Goal: Task Accomplishment & Management: Use online tool/utility

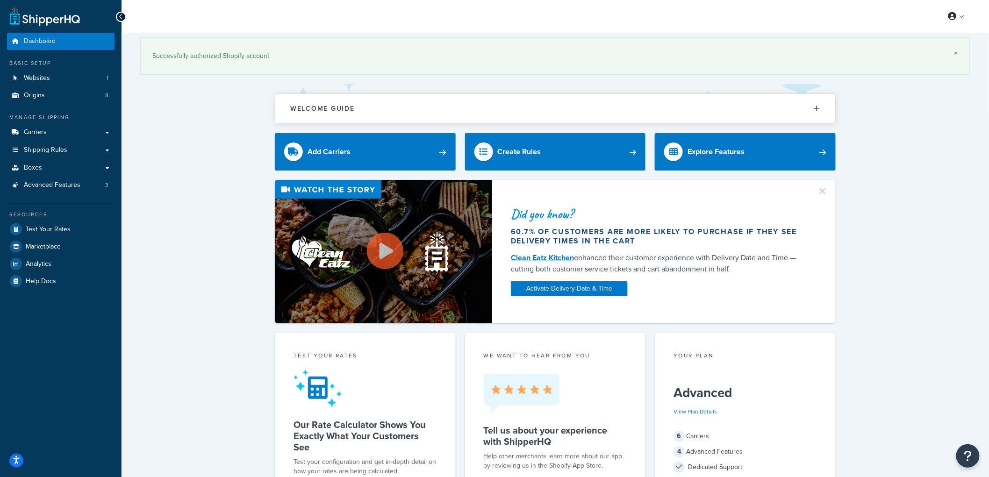
click at [957, 54] on link "×" at bounding box center [956, 53] width 4 height 7
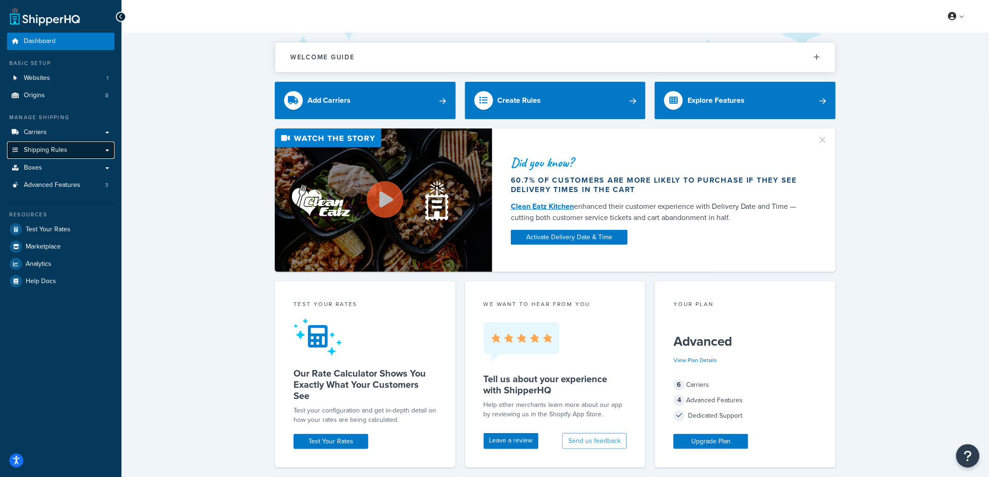
click at [64, 149] on span "Shipping Rules" at bounding box center [45, 150] width 43 height 8
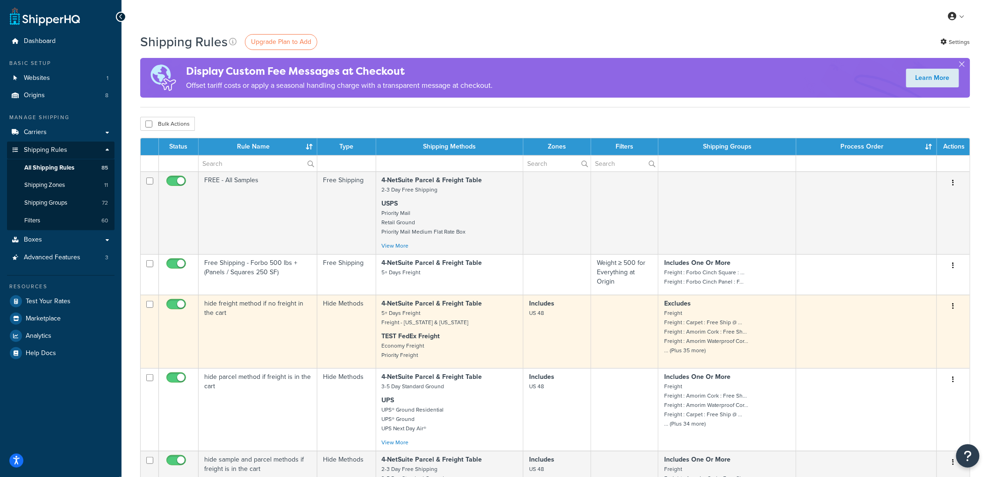
click at [268, 324] on td "hide freight method if no freight in the cart" at bounding box center [258, 331] width 119 height 73
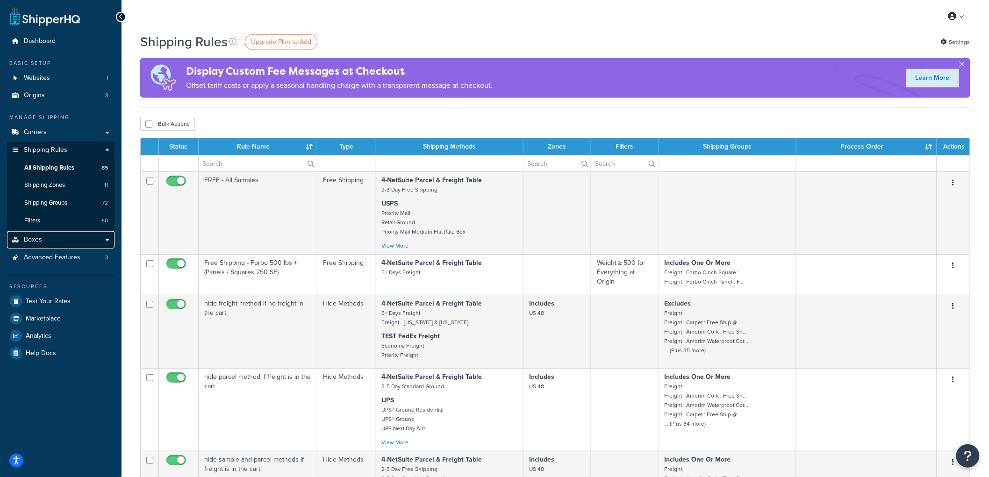
click at [39, 239] on span "Boxes" at bounding box center [33, 240] width 18 height 8
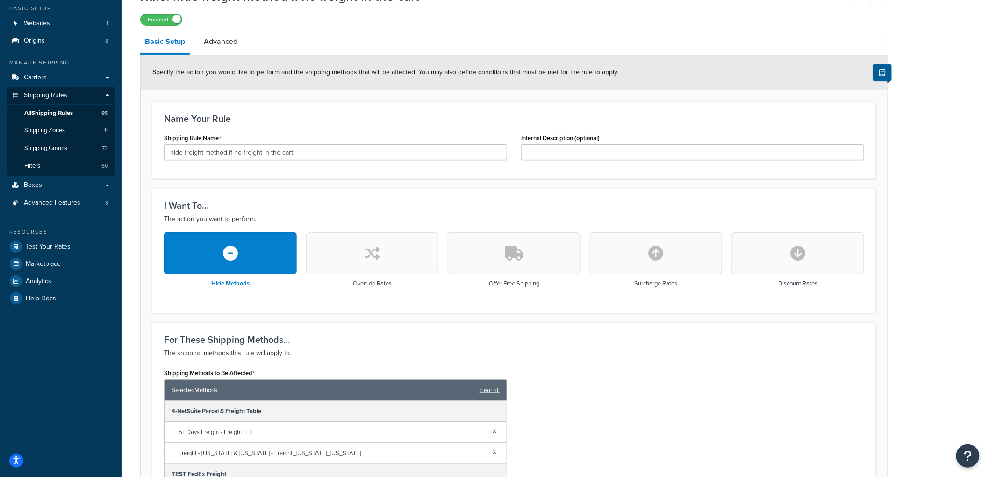
scroll to position [52, 0]
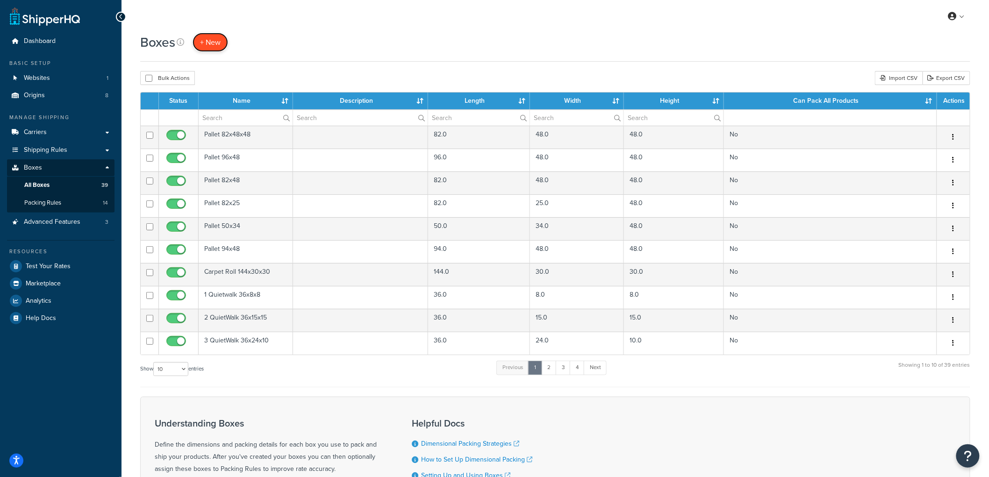
click at [201, 40] on span "+ New" at bounding box center [210, 42] width 21 height 11
click at [555, 372] on link "2" at bounding box center [548, 368] width 15 height 14
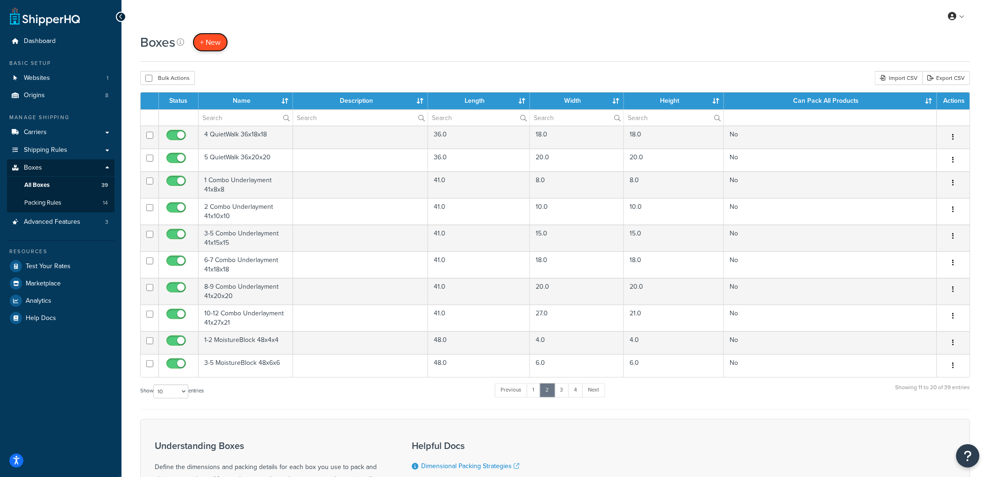
click at [197, 41] on link "+ New" at bounding box center [211, 42] width 36 height 19
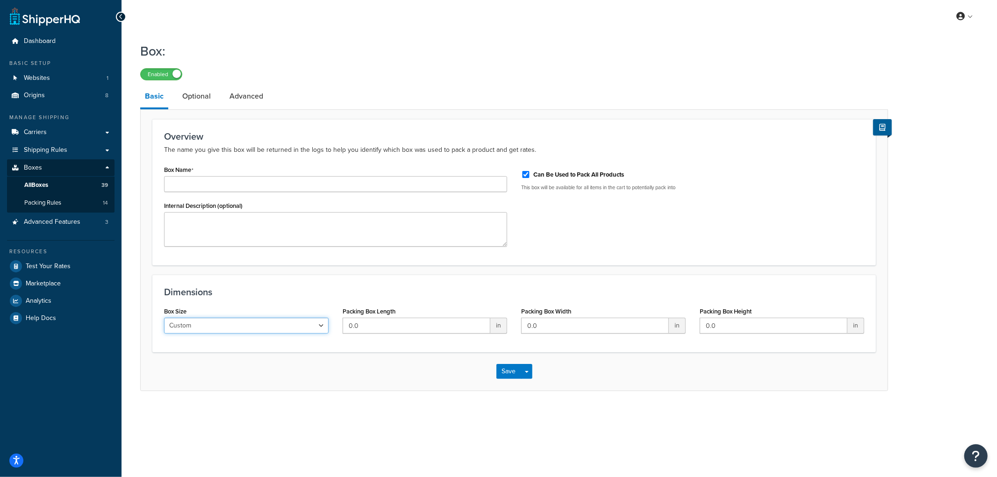
click at [306, 321] on select "Custom USPS Small Flat Box USPS Medium Flat Box USPS Large Flat Box USPS Flat E…" at bounding box center [246, 326] width 165 height 16
click at [351, 286] on div "Dimensions Box Size Custom USPS Small Flat Box USPS Medium Flat Box USPS Large …" at bounding box center [513, 314] width 723 height 78
click at [193, 103] on link "Optional" at bounding box center [197, 96] width 38 height 22
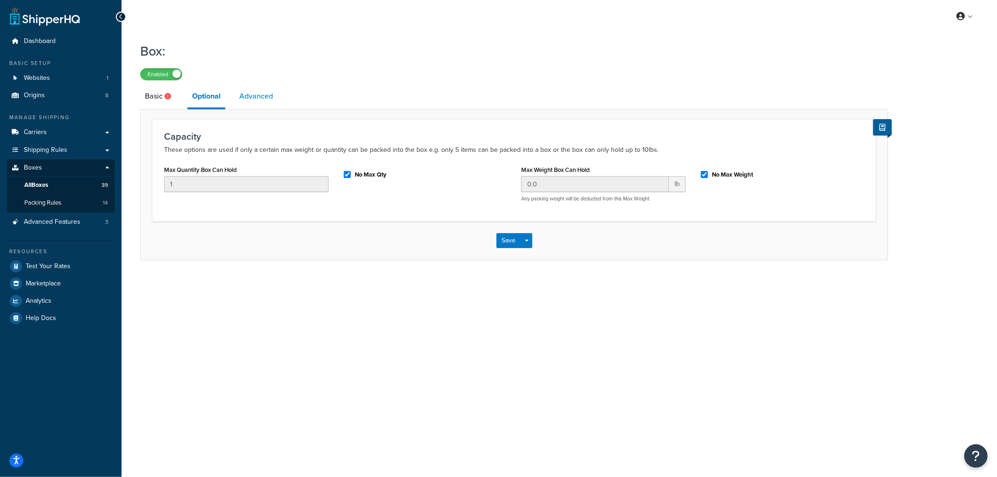
click at [248, 98] on link "Advanced" at bounding box center [256, 96] width 43 height 22
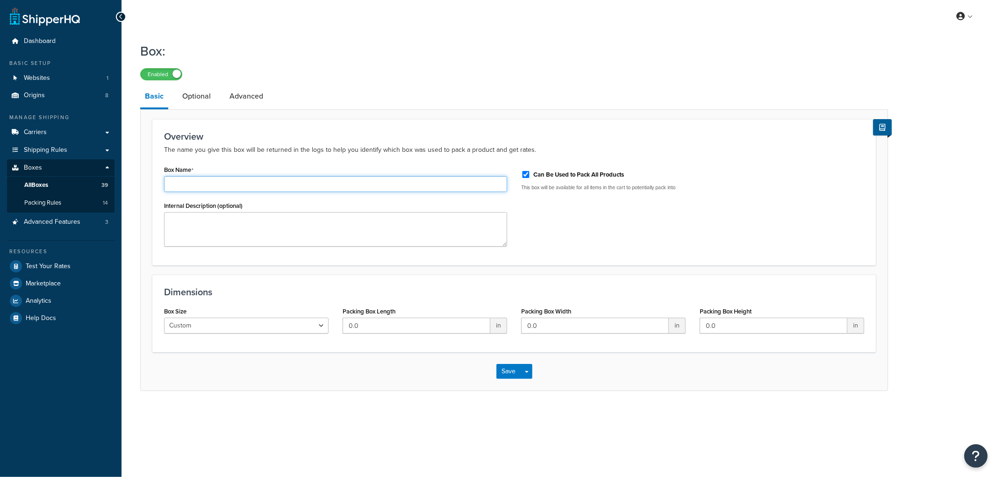
click at [212, 182] on input "Box Name" at bounding box center [335, 184] width 343 height 16
type input "Amorim box"
click at [230, 282] on div "Dimensions Box Size Custom USPS Small Flat Box USPS Medium Flat Box USPS Large …" at bounding box center [513, 314] width 723 height 78
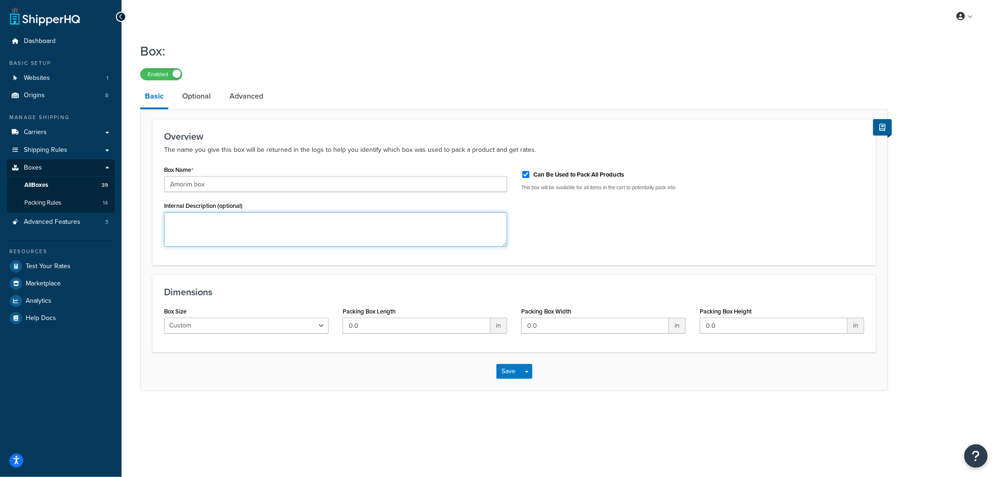
click at [234, 239] on textarea "Internal Description (optional)" at bounding box center [335, 229] width 343 height 35
type textarea "This only exists to add 20 lbs to low-quantity Amorim shipments so they can shi…"
drag, startPoint x: 362, startPoint y: 327, endPoint x: 323, endPoint y: 315, distance: 40.5
click at [323, 315] on div "Box Size Custom USPS Small Flat Box USPS Medium Flat Box USPS Large Flat Box US…" at bounding box center [514, 323] width 714 height 36
type input "70"
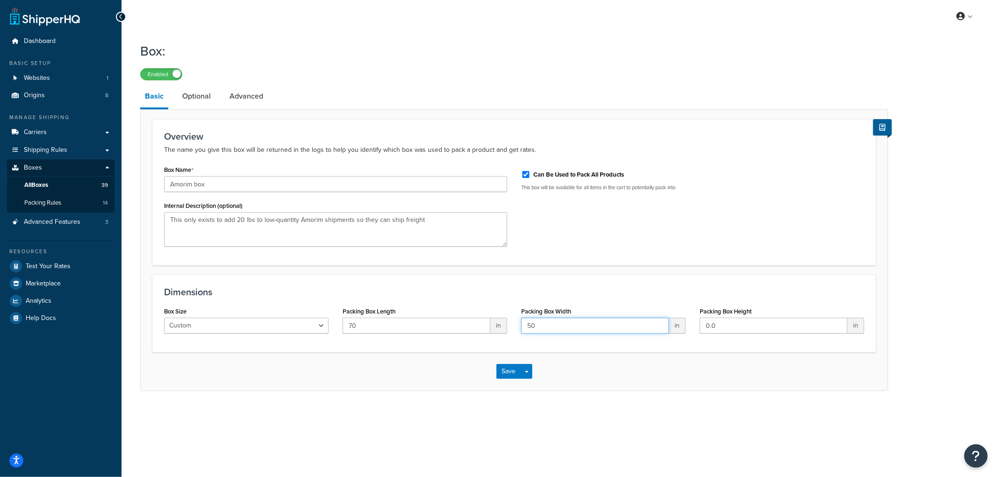
type input "50"
click at [326, 306] on div "Box Size Custom USPS Small Flat Box USPS Medium Flat Box USPS Large Flat Box US…" at bounding box center [246, 319] width 165 height 29
click at [194, 92] on link "Optional" at bounding box center [197, 96] width 38 height 22
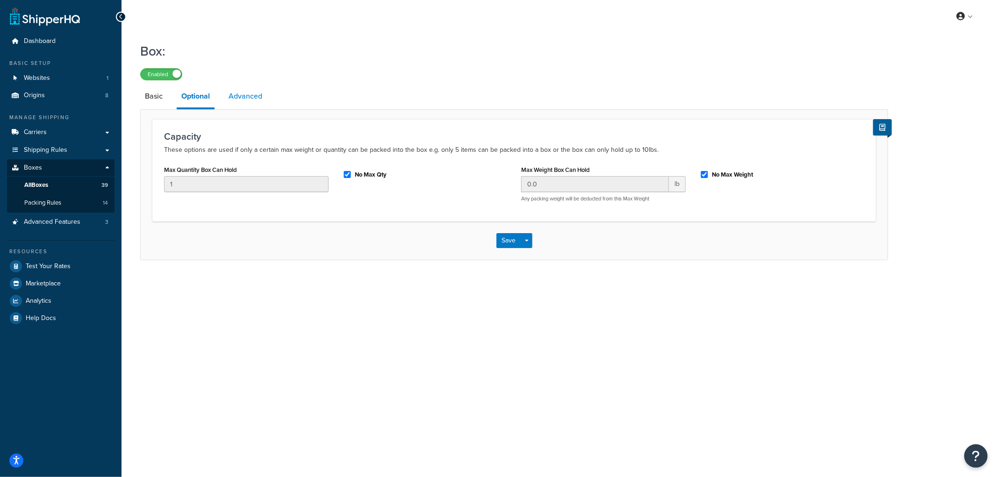
click at [234, 93] on link "Advanced" at bounding box center [245, 96] width 43 height 22
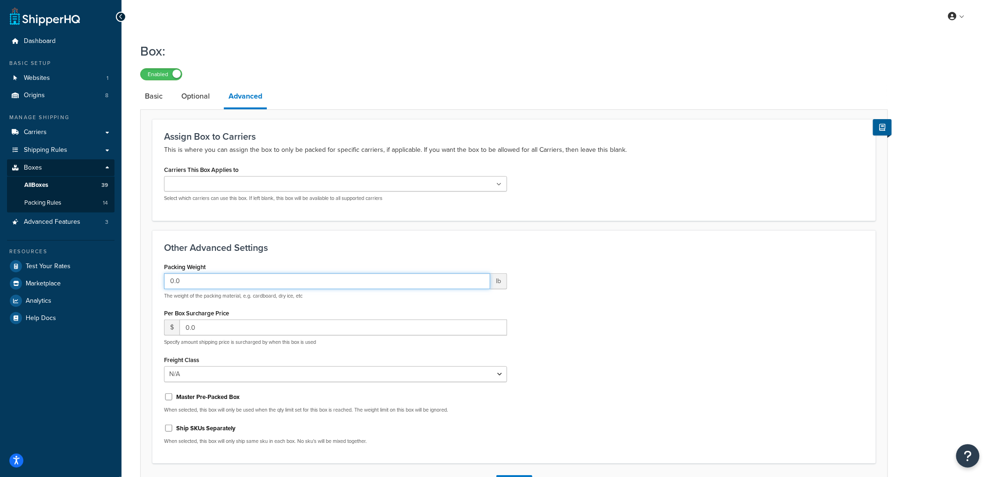
drag, startPoint x: 197, startPoint y: 281, endPoint x: 134, endPoint y: 263, distance: 66.1
click at [134, 263] on div "Box: Enabled Basic Optional Advanced Assign Box to Carriers This is where you c…" at bounding box center [555, 281] width 867 height 488
type input "20"
click at [278, 245] on h3 "Other Advanced Settings" at bounding box center [514, 248] width 700 height 10
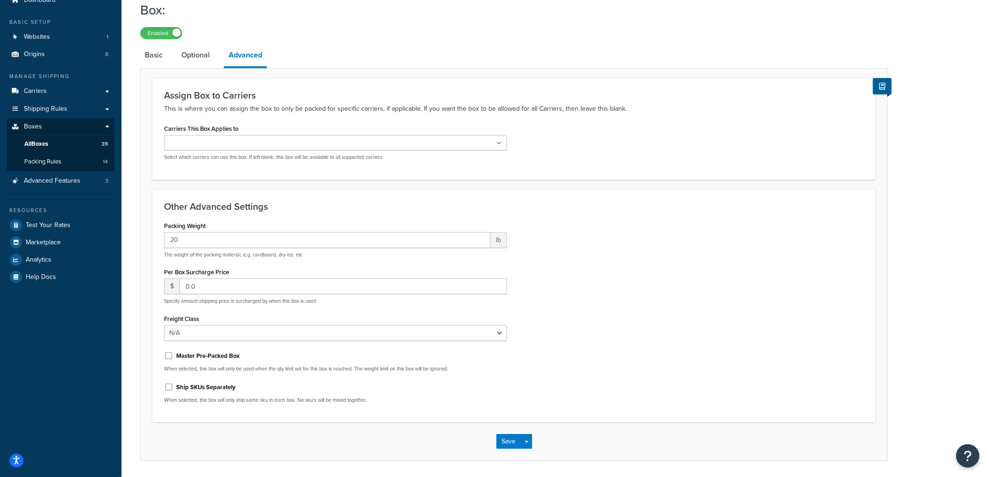
scroll to position [72, 0]
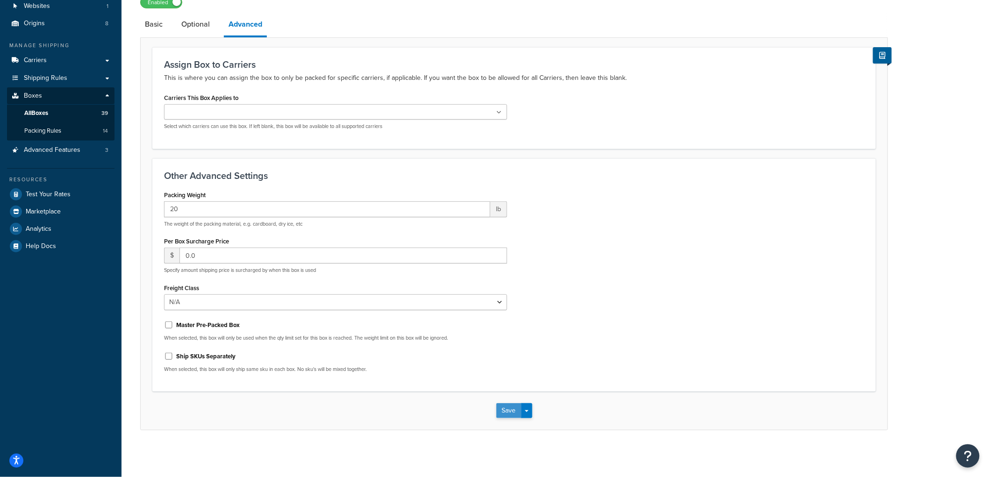
click at [505, 408] on button "Save" at bounding box center [508, 410] width 25 height 15
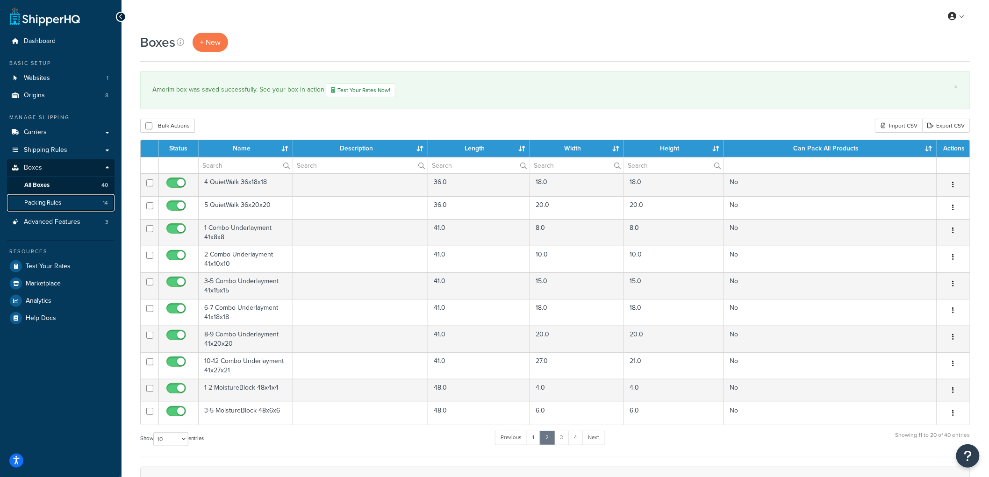
click at [81, 201] on link "Packing Rules 14" at bounding box center [60, 202] width 107 height 17
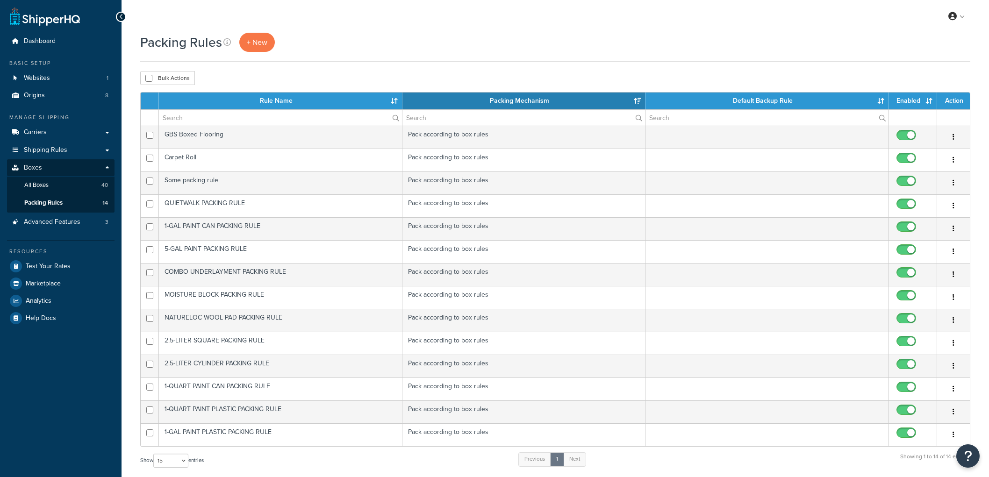
select select "15"
click at [259, 40] on span "+ New" at bounding box center [257, 42] width 21 height 11
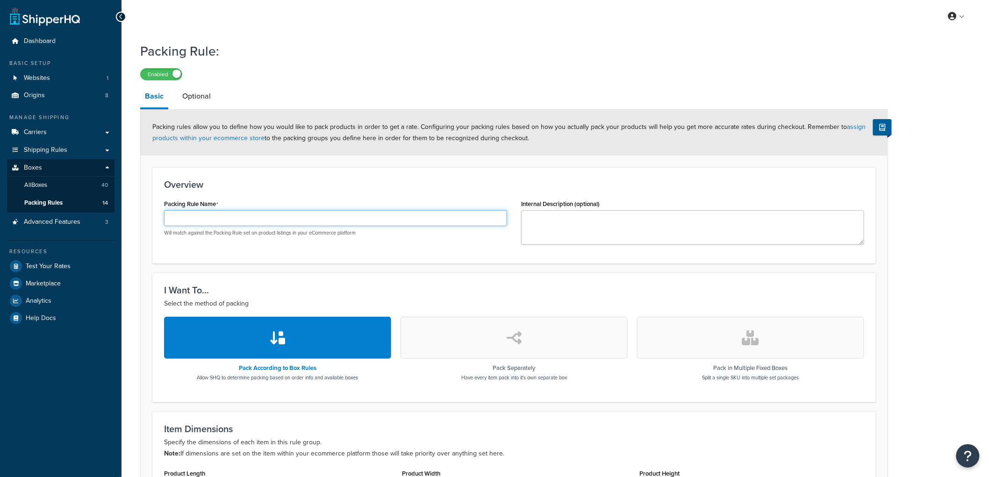
click at [209, 214] on input "Packing Rule Name" at bounding box center [335, 218] width 343 height 16
type input "AMORIM PACKING RULE"
click at [396, 143] on div "Packing rules allow you to define how you would like to pack products in order …" at bounding box center [514, 133] width 747 height 46
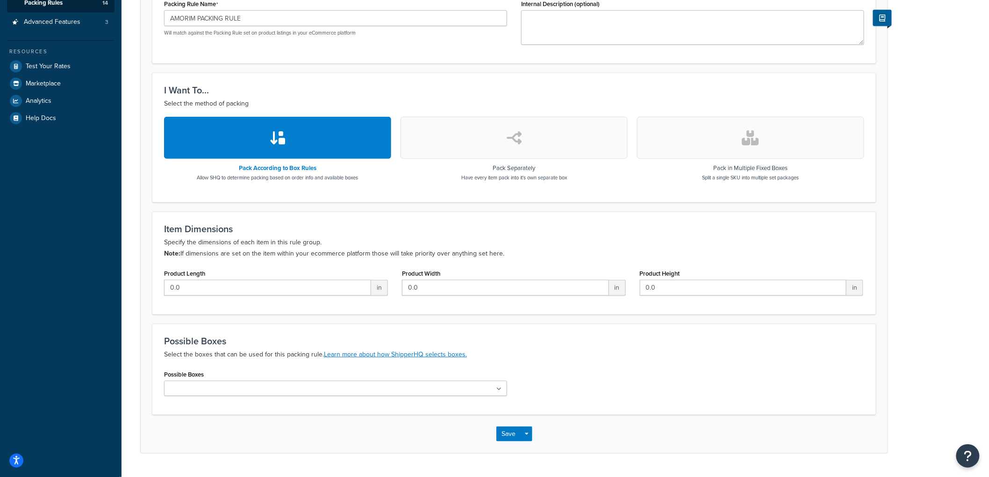
scroll to position [223, 0]
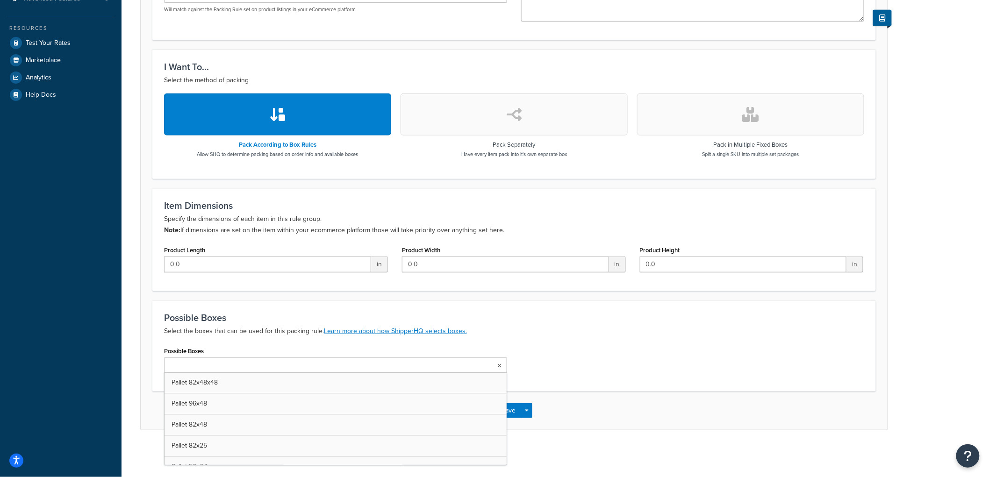
click at [250, 365] on ul at bounding box center [335, 365] width 343 height 15
click at [591, 335] on p "Select the boxes that can be used for this packing rule. Learn more about how S…" at bounding box center [514, 331] width 700 height 11
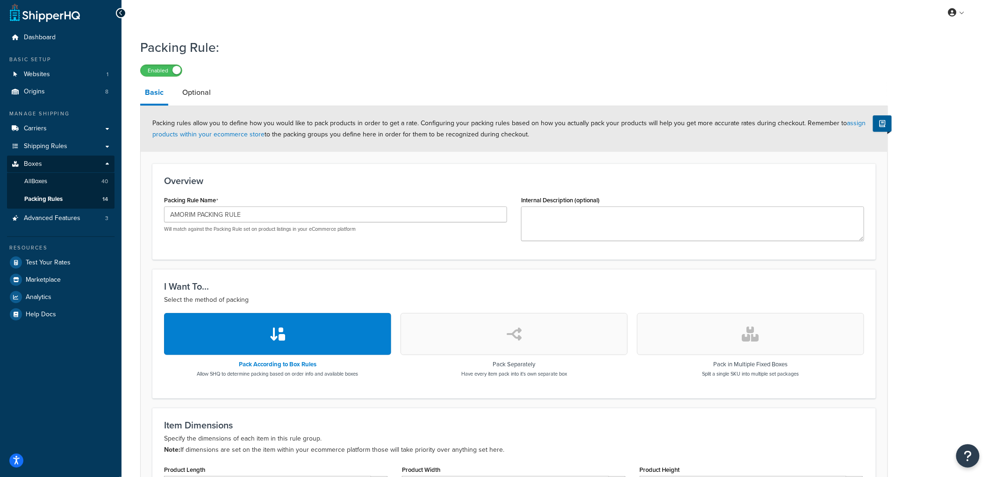
scroll to position [0, 0]
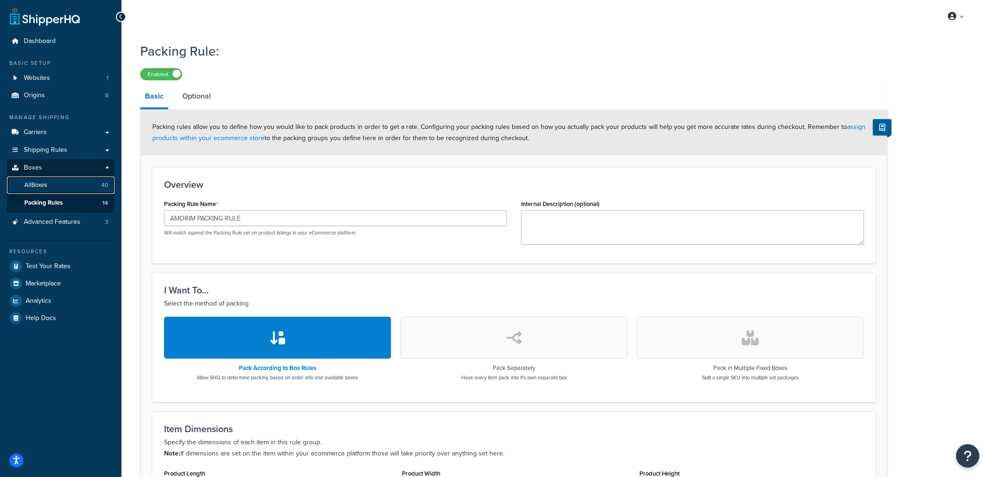
click at [63, 186] on link "All Boxes 40" at bounding box center [60, 185] width 107 height 17
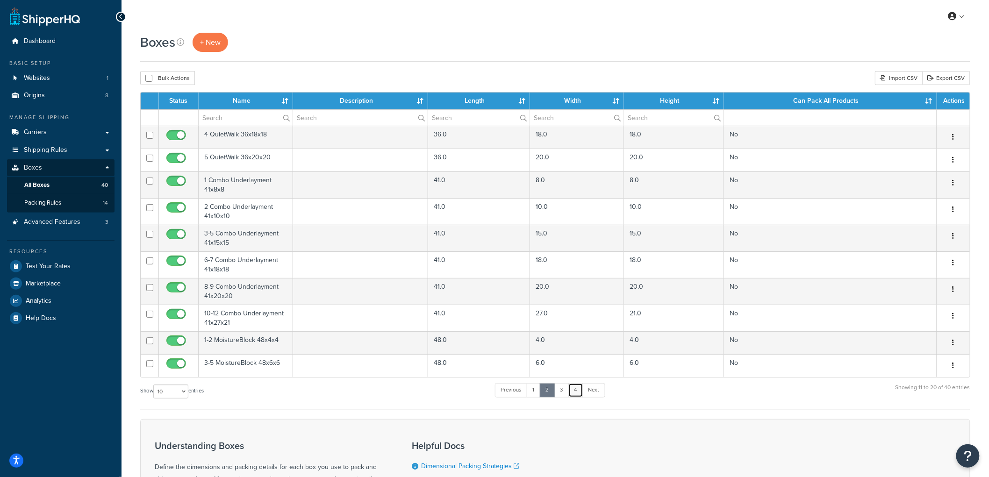
click at [575, 395] on link "4" at bounding box center [575, 390] width 15 height 14
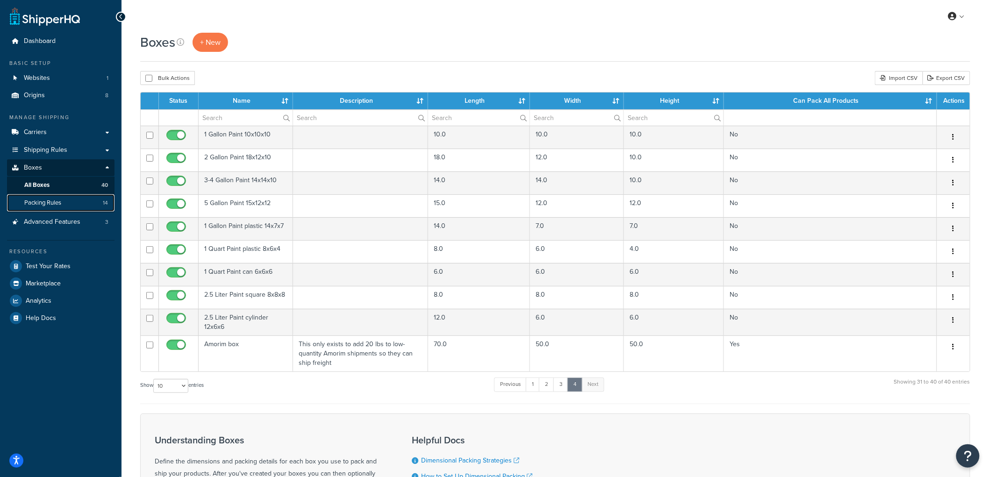
click at [64, 199] on link "Packing Rules 14" at bounding box center [60, 202] width 107 height 17
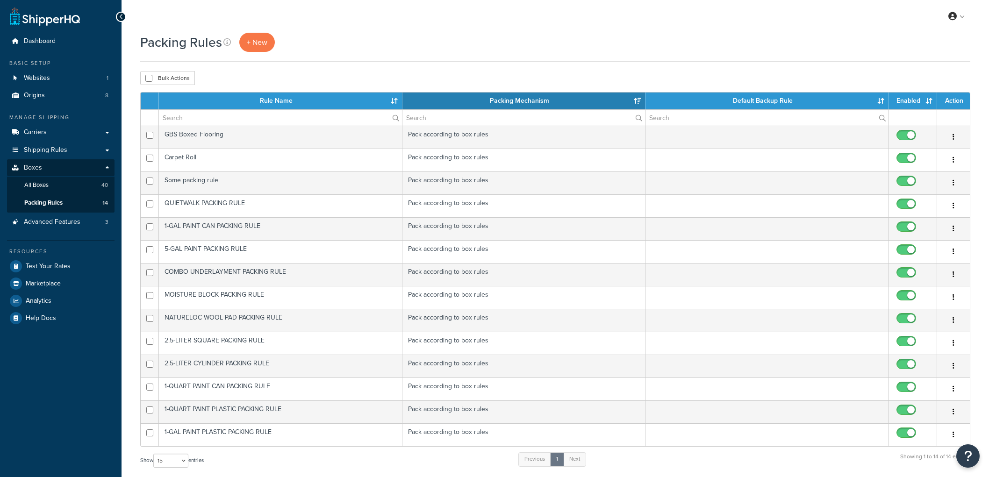
select select "15"
click at [248, 43] on span "+ New" at bounding box center [257, 42] width 21 height 11
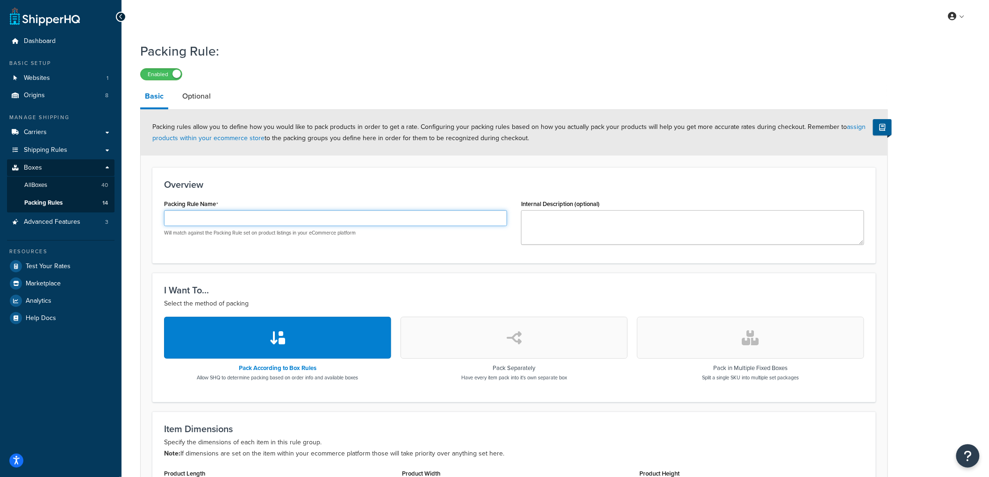
click at [276, 217] on input "Packing Rule Name" at bounding box center [335, 218] width 343 height 16
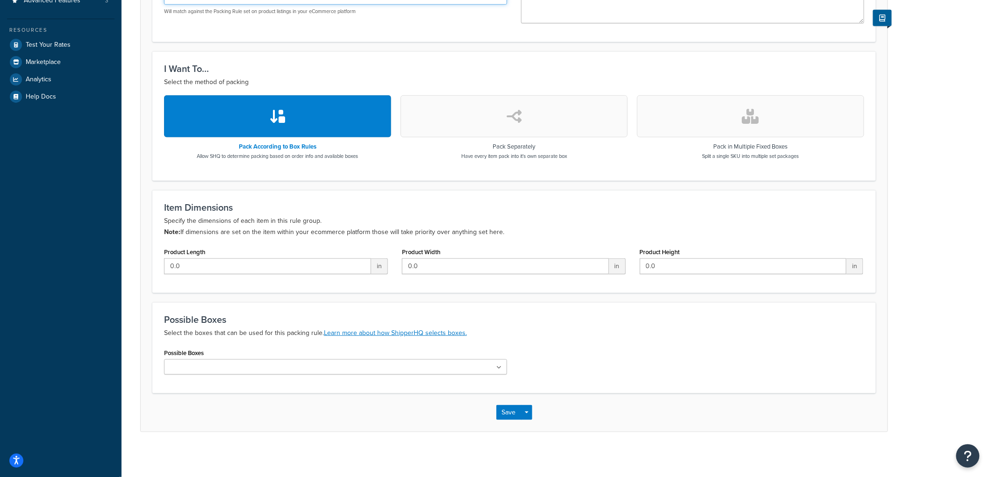
scroll to position [223, 0]
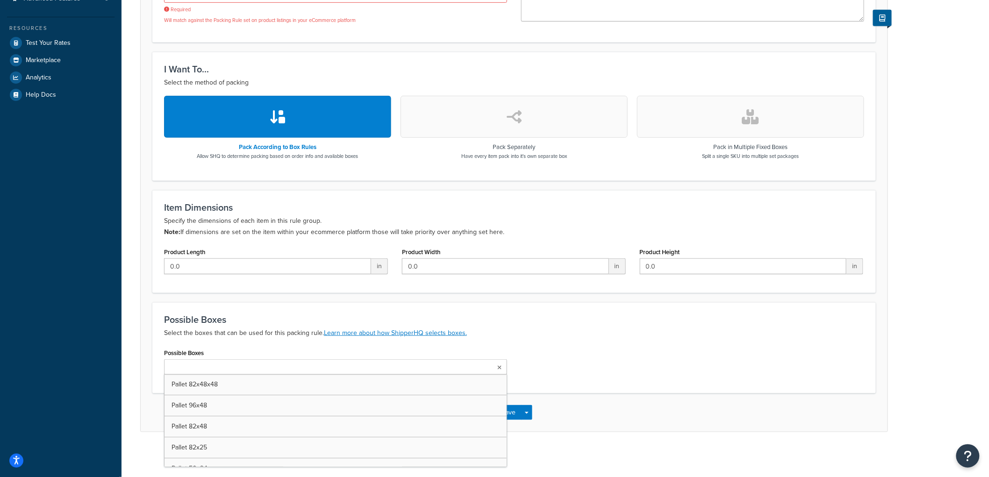
click at [233, 367] on input "Possible Boxes" at bounding box center [208, 368] width 83 height 10
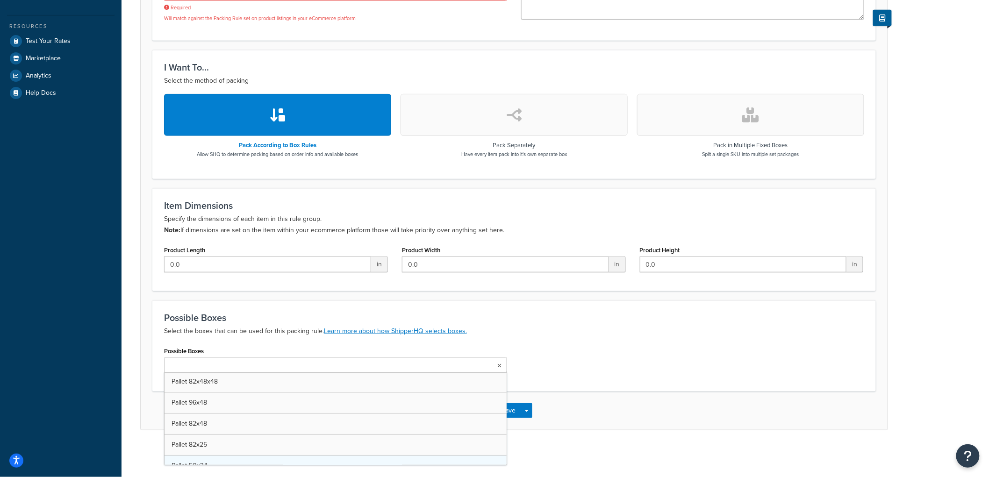
scroll to position [0, 0]
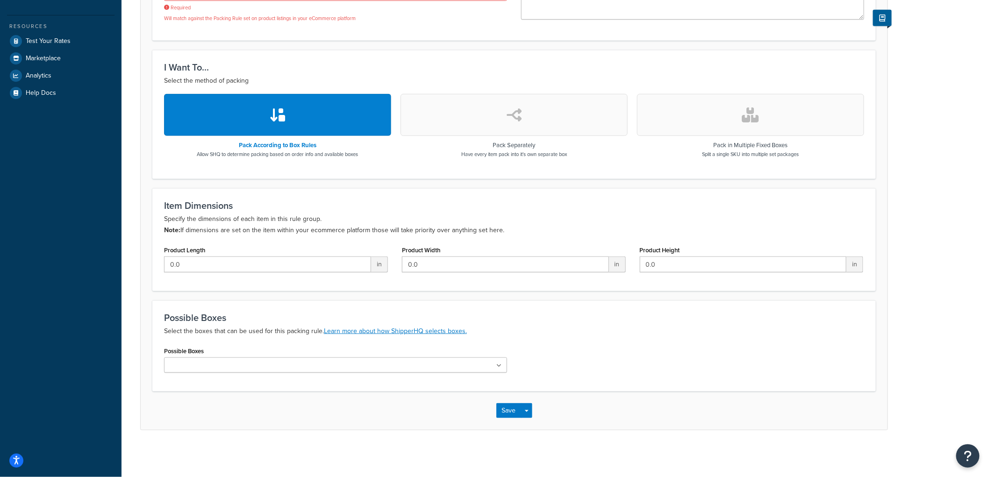
click at [527, 314] on h3 "Possible Boxes" at bounding box center [514, 318] width 700 height 10
